Goal: Task Accomplishment & Management: Manage account settings

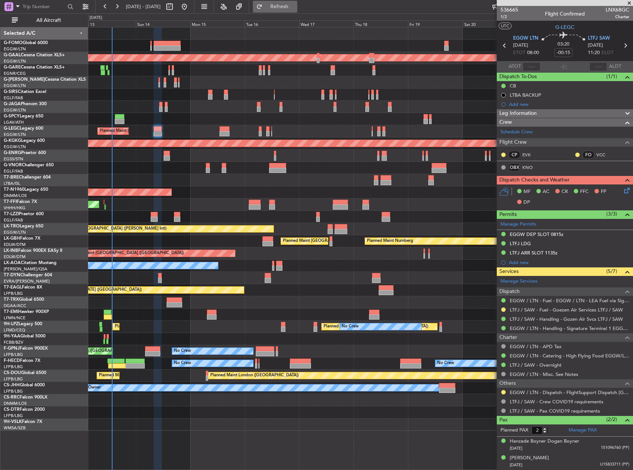
click at [295, 7] on span "Refresh" at bounding box center [279, 6] width 31 height 5
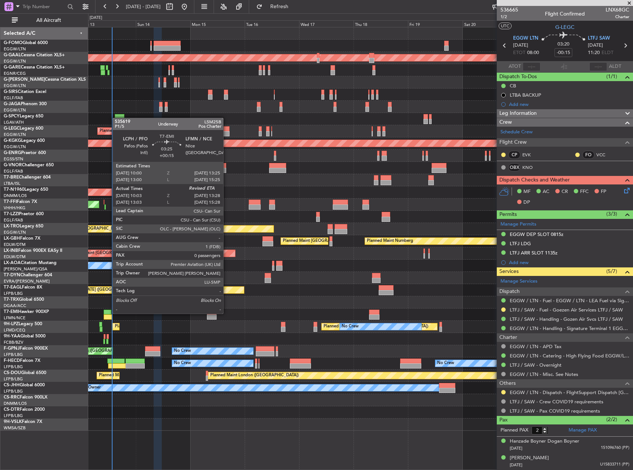
click at [109, 313] on div at bounding box center [108, 311] width 8 height 5
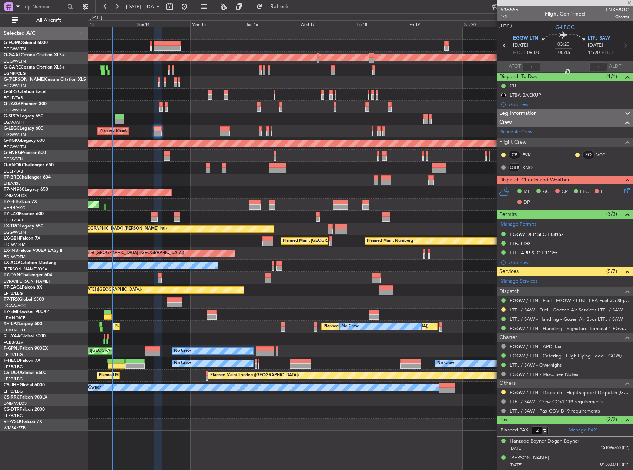
type input "+00:15"
type input "10:03"
type input "0"
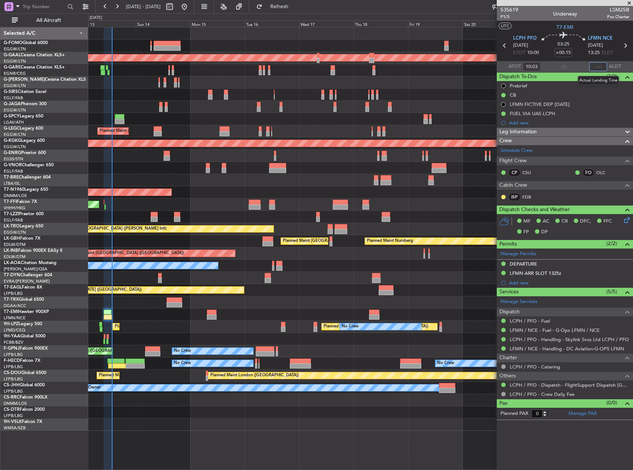
click at [600, 66] on input "text" at bounding box center [598, 66] width 18 height 9
click at [454, 92] on div "Planned Maint [GEOGRAPHIC_DATA] ([GEOGRAPHIC_DATA]) AOG Maint [PERSON_NAME]" at bounding box center [360, 94] width 545 height 12
type input "13:29"
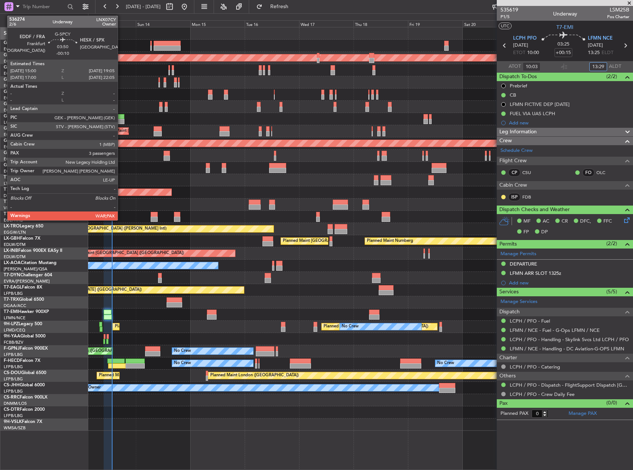
click at [121, 121] on div at bounding box center [120, 121] width 10 height 5
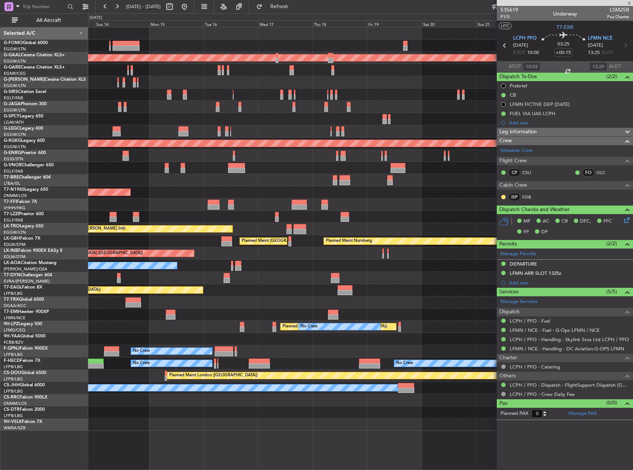
click at [261, 125] on div "A/C Unavailable [GEOGRAPHIC_DATA] ([GEOGRAPHIC_DATA]) Planned Maint [GEOGRAPHIC…" at bounding box center [360, 131] width 545 height 12
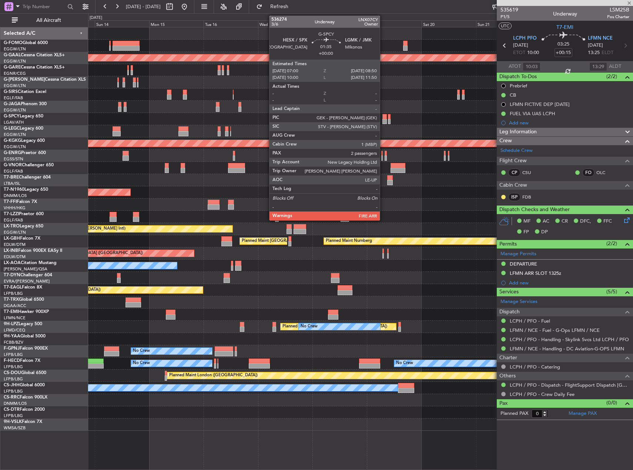
type input "-00:10"
type input "3"
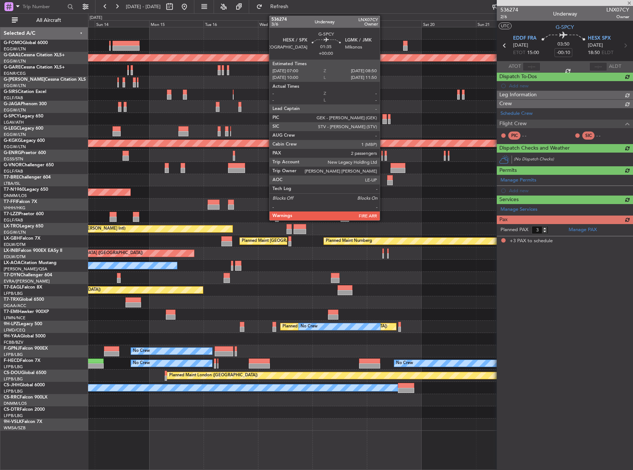
click at [383, 119] on div at bounding box center [384, 121] width 4 height 5
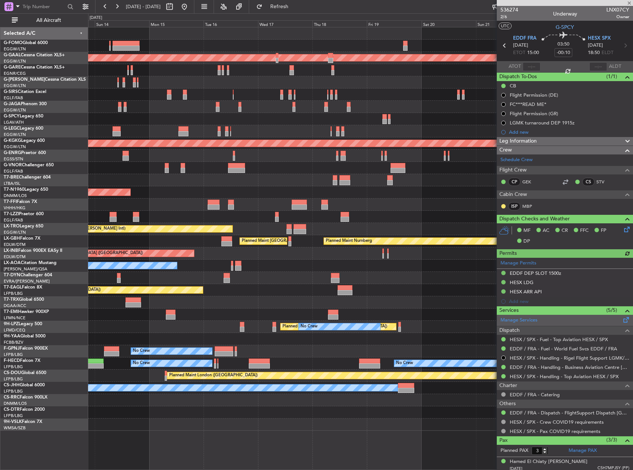
type input "2"
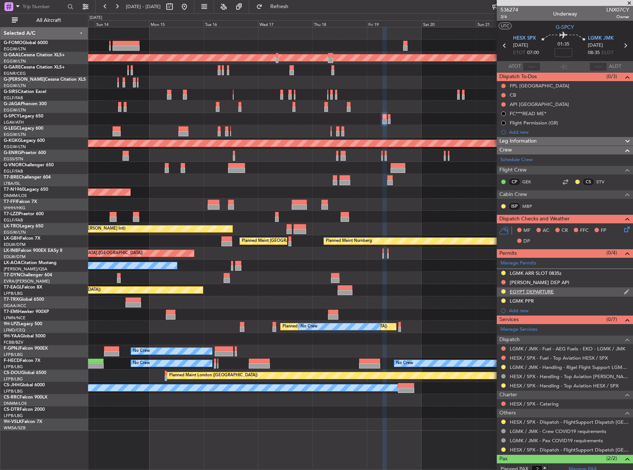
click at [539, 290] on div "EGYPT DEPARTURE" at bounding box center [532, 291] width 44 height 6
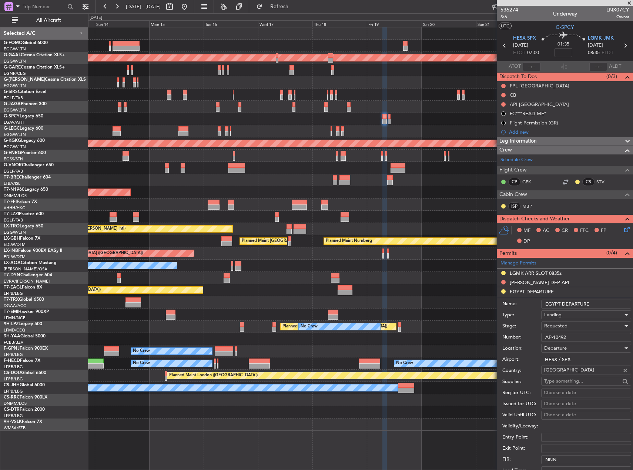
click at [561, 336] on input "AP-10492" at bounding box center [586, 337] width 90 height 9
click at [558, 337] on input "AP-10492" at bounding box center [586, 337] width 90 height 9
click at [565, 338] on input "AP-10492" at bounding box center [586, 337] width 90 height 9
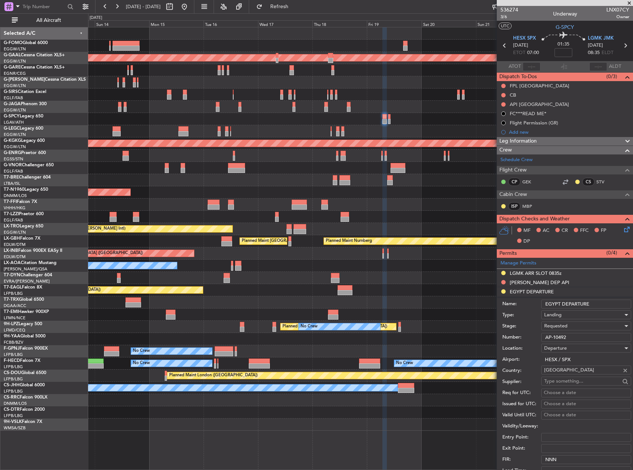
click at [565, 338] on input "AP-10492" at bounding box center [586, 337] width 90 height 9
paste input "text"
type input "AP-10492"
click at [569, 330] on div "Requested" at bounding box center [583, 325] width 79 height 11
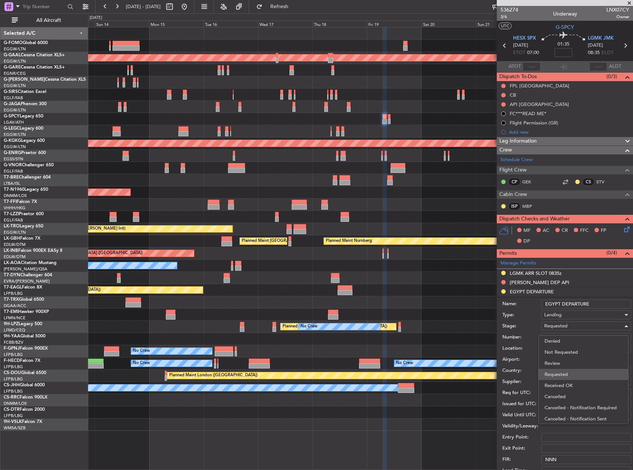
scroll to position [3, 0]
click at [582, 379] on span "Received OK" at bounding box center [584, 381] width 78 height 11
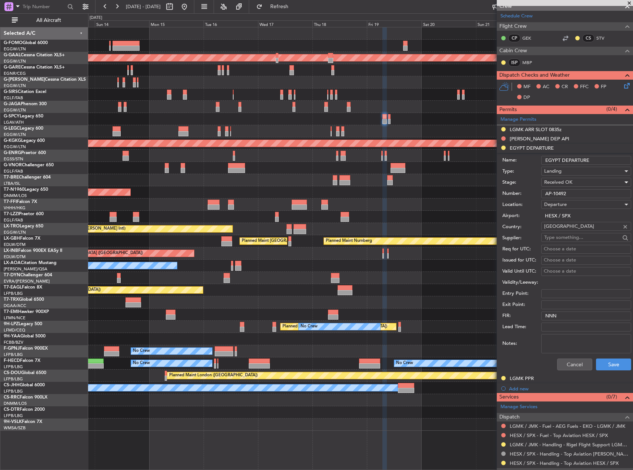
scroll to position [148, 0]
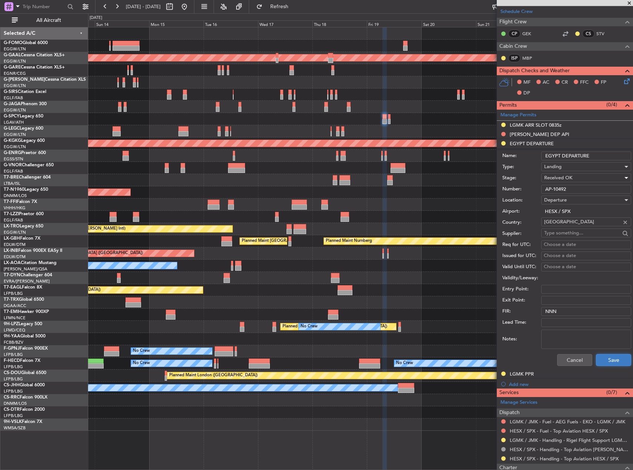
click at [596, 356] on button "Save" at bounding box center [613, 360] width 35 height 12
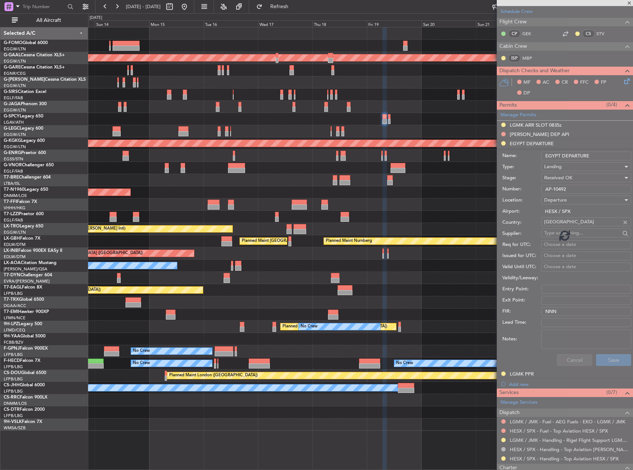
scroll to position [39, 0]
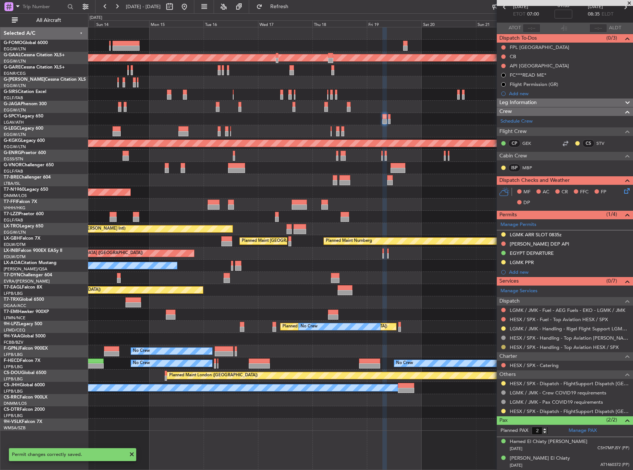
click at [505, 347] on button at bounding box center [503, 347] width 4 height 4
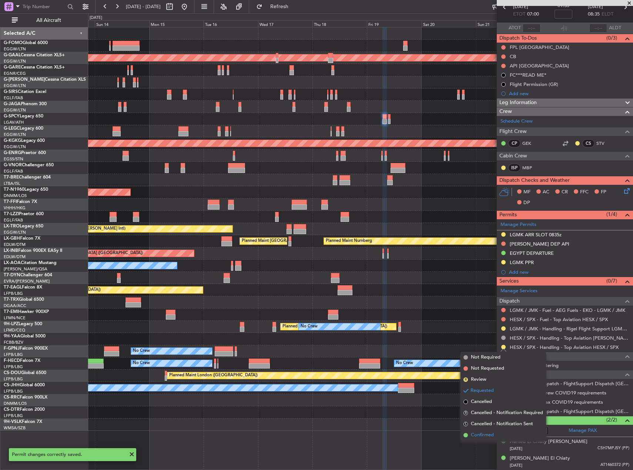
click at [503, 434] on li "Confirmed" at bounding box center [504, 434] width 86 height 11
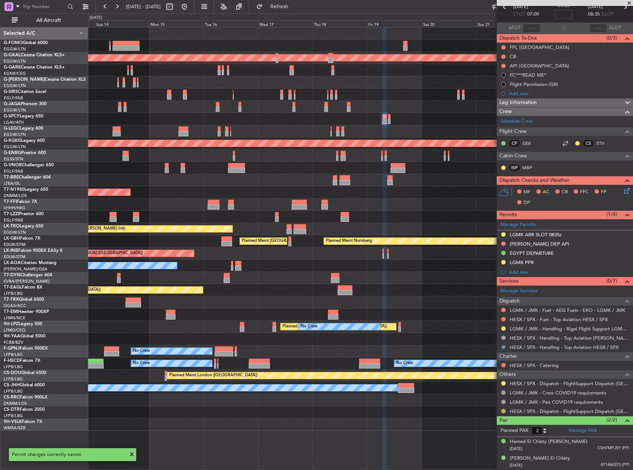
click at [502, 411] on button at bounding box center [503, 411] width 4 height 4
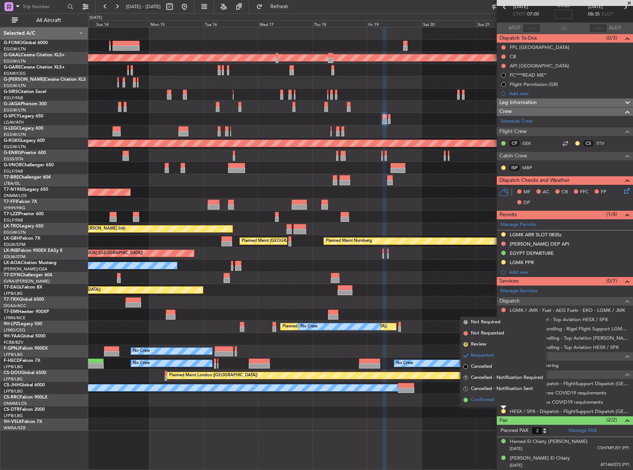
click at [489, 396] on li "Confirmed" at bounding box center [504, 399] width 86 height 11
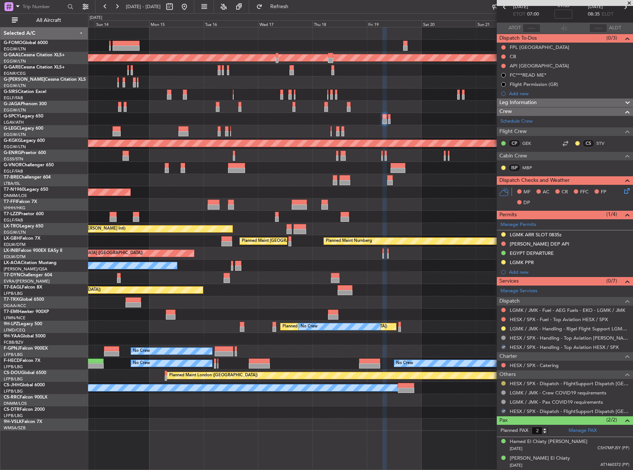
click at [504, 384] on button at bounding box center [503, 383] width 4 height 4
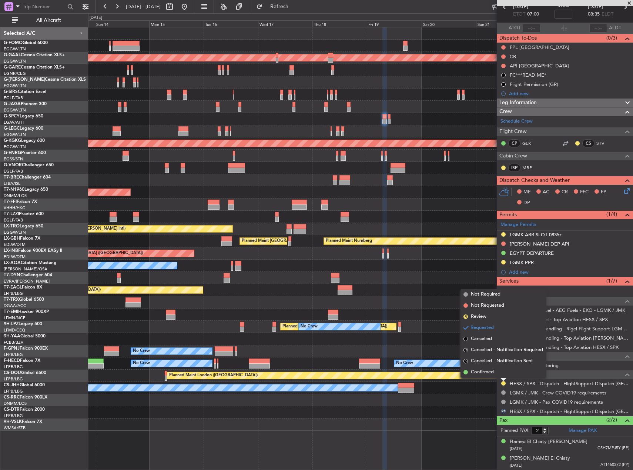
click at [493, 289] on li "Not Required" at bounding box center [504, 294] width 86 height 11
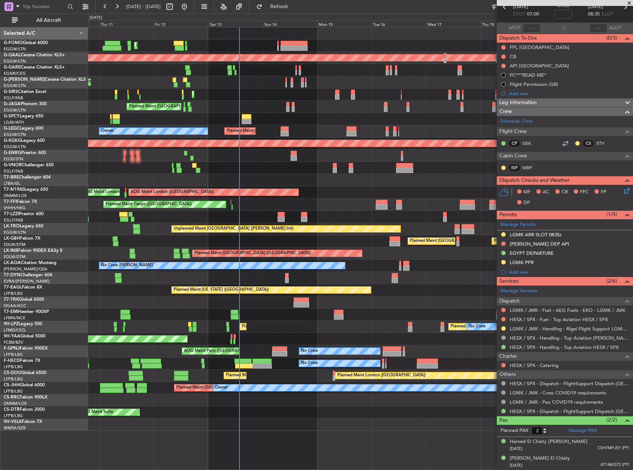
click at [418, 105] on div "Planned Maint [GEOGRAPHIC_DATA] ([GEOGRAPHIC_DATA])" at bounding box center [360, 107] width 545 height 12
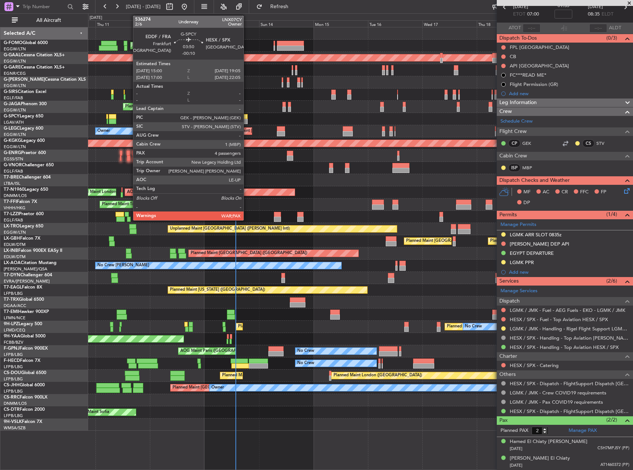
click at [245, 117] on div at bounding box center [243, 116] width 10 height 5
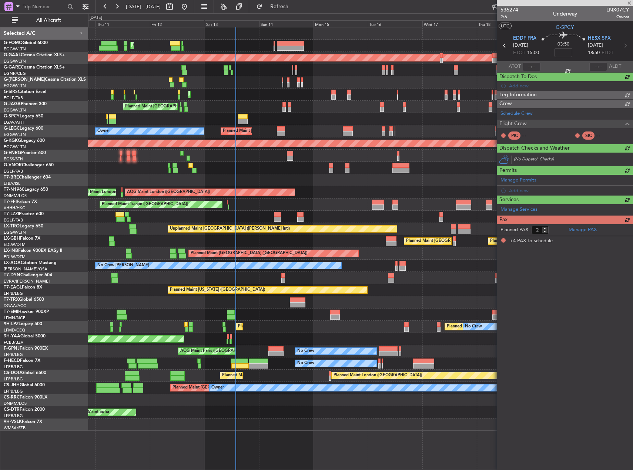
type input "-00:10"
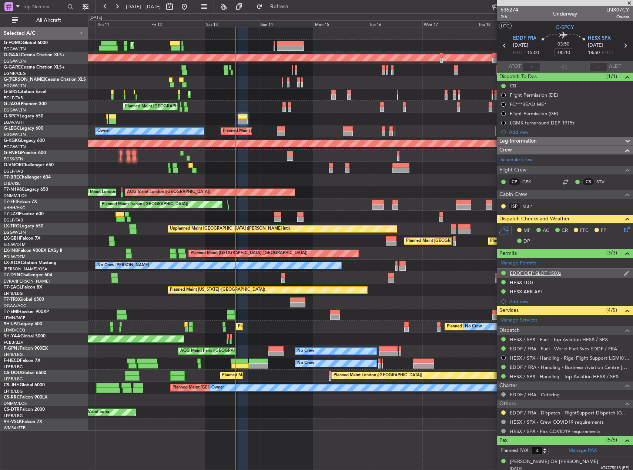
scroll to position [70, 0]
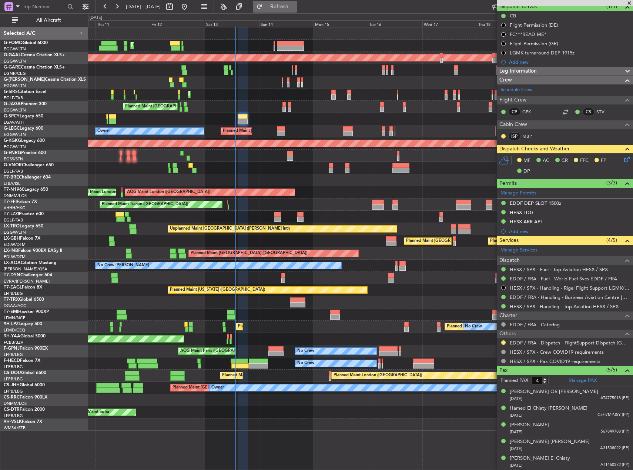
click at [291, 2] on button "Refresh" at bounding box center [275, 7] width 44 height 12
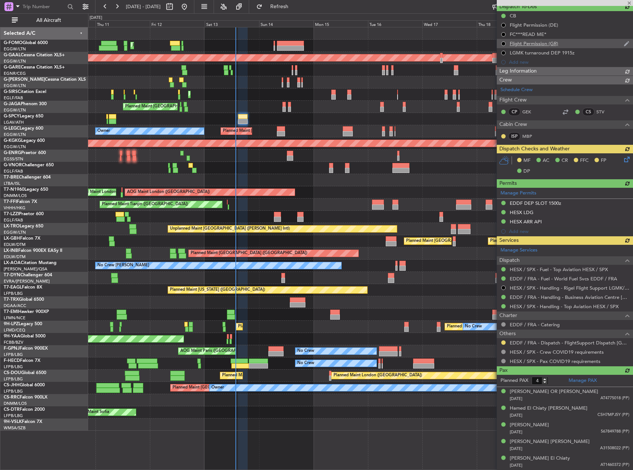
type input "5"
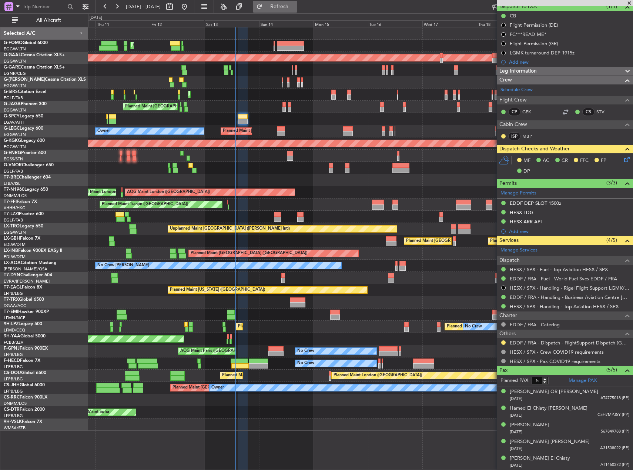
click at [296, 10] on button "Refresh" at bounding box center [275, 7] width 44 height 12
click at [555, 439] on div "[PERSON_NAME] [PERSON_NAME]" at bounding box center [550, 441] width 80 height 7
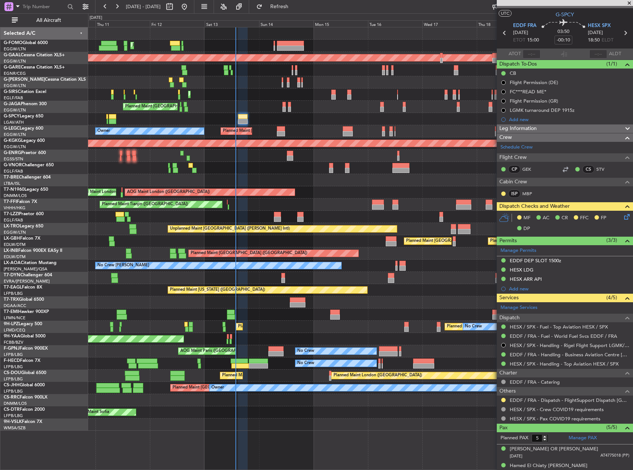
scroll to position [0, 0]
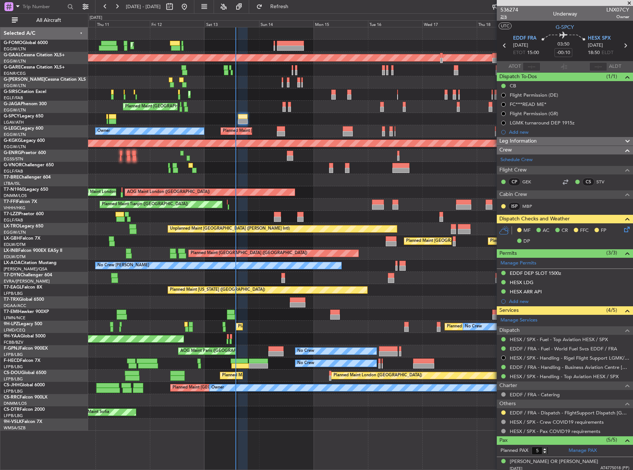
click at [507, 17] on span "2/6" at bounding box center [510, 17] width 18 height 6
click at [295, 4] on span "Refresh" at bounding box center [279, 6] width 31 height 5
click at [503, 411] on button at bounding box center [503, 412] width 4 height 4
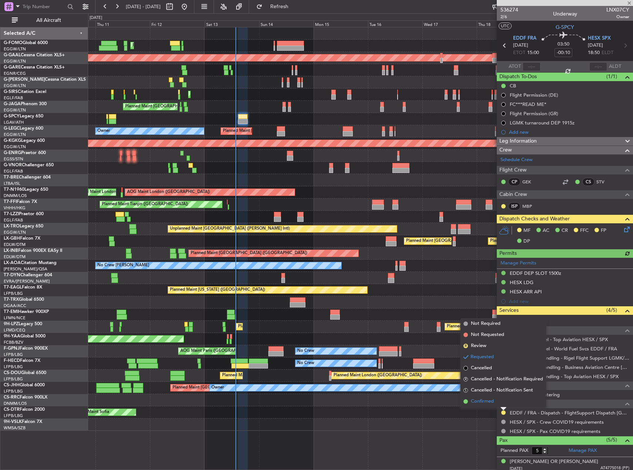
click at [486, 400] on span "Confirmed" at bounding box center [482, 401] width 23 height 7
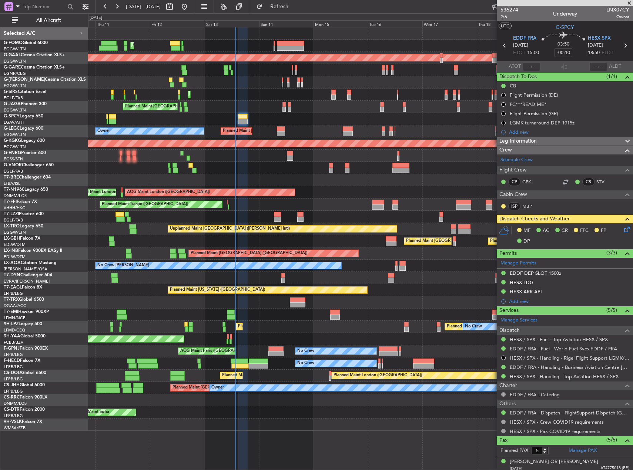
click at [500, 14] on div "536274 2/6 Underway LNX07CY Owner" at bounding box center [565, 13] width 136 height 15
click at [505, 17] on span "2/6" at bounding box center [510, 17] width 18 height 6
